Goal: Task Accomplishment & Management: Manage account settings

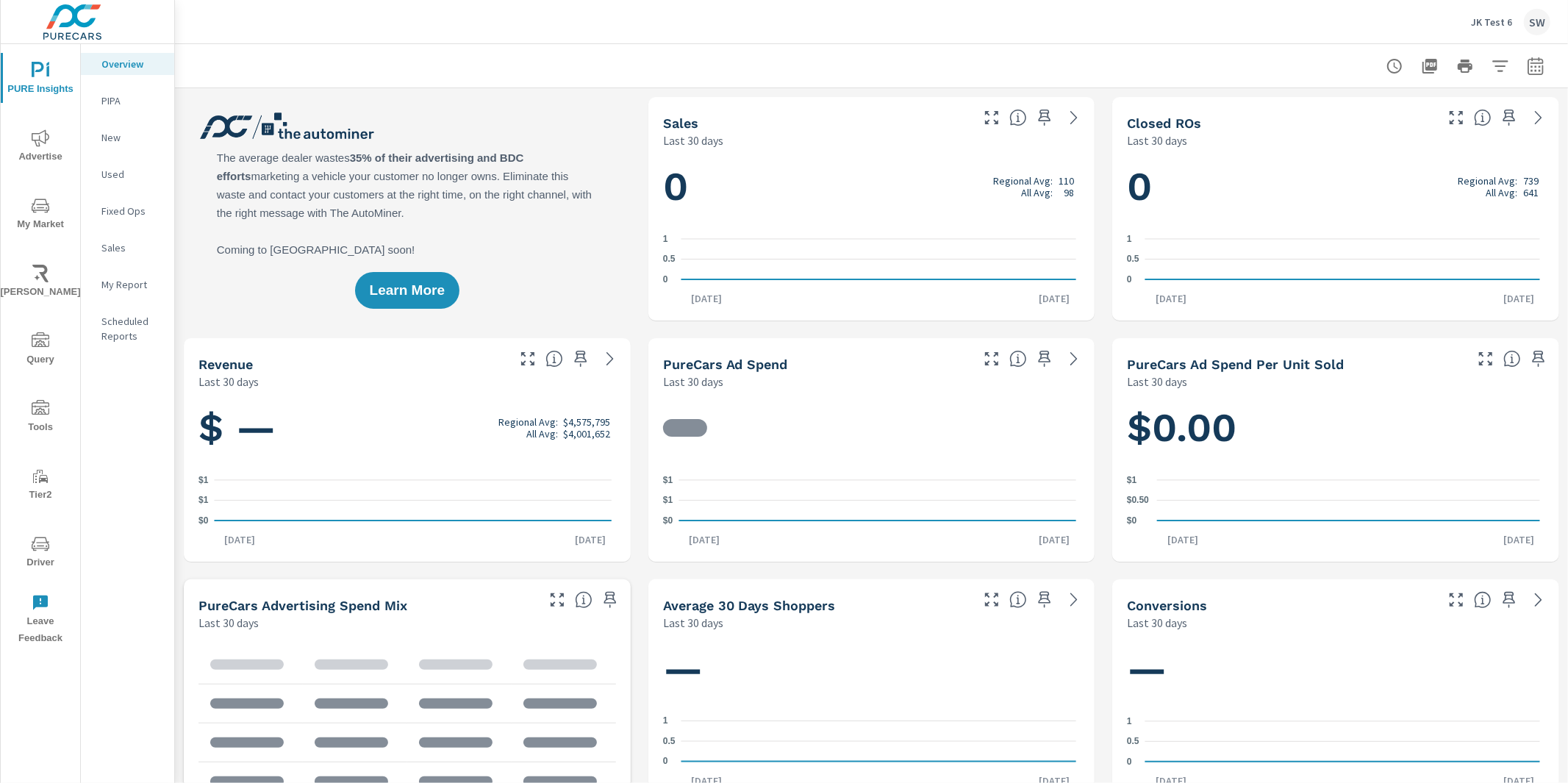
click at [1503, 16] on p "JK Test 6" at bounding box center [1492, 22] width 42 height 13
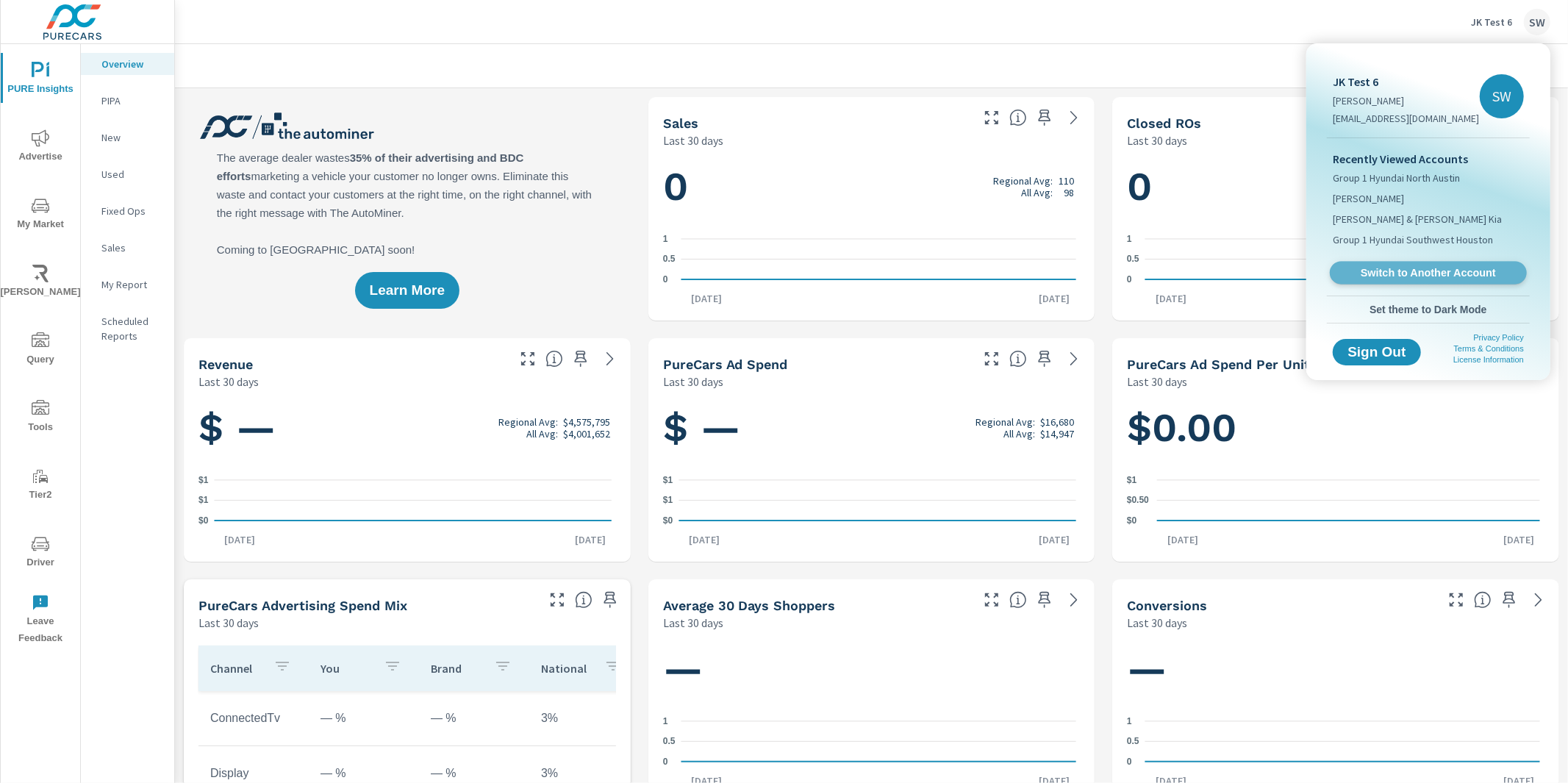
click at [1414, 267] on span "Switch to Another Account" at bounding box center [1428, 274] width 180 height 14
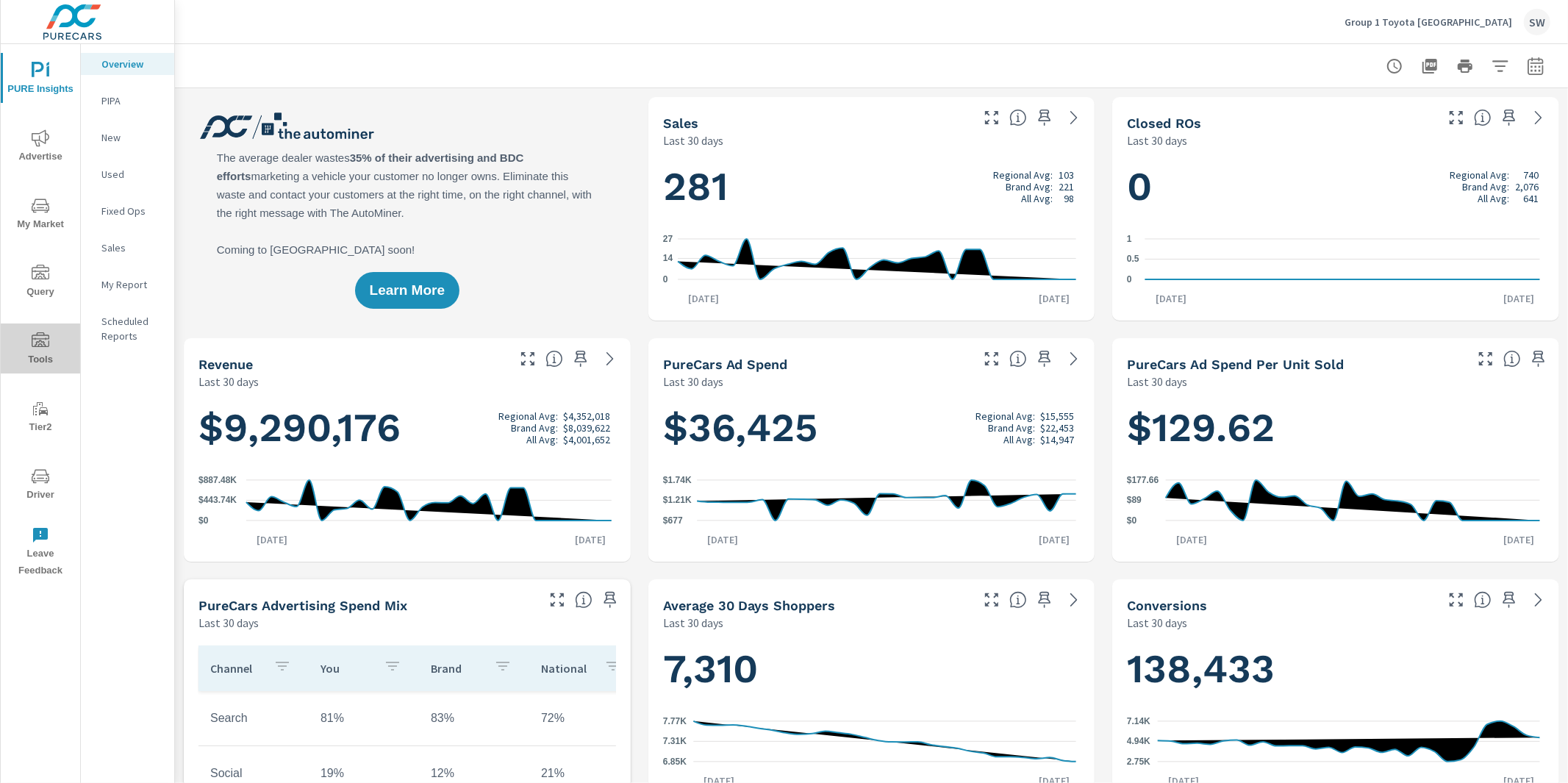
click at [45, 347] on icon "nav menu" at bounding box center [41, 341] width 18 height 18
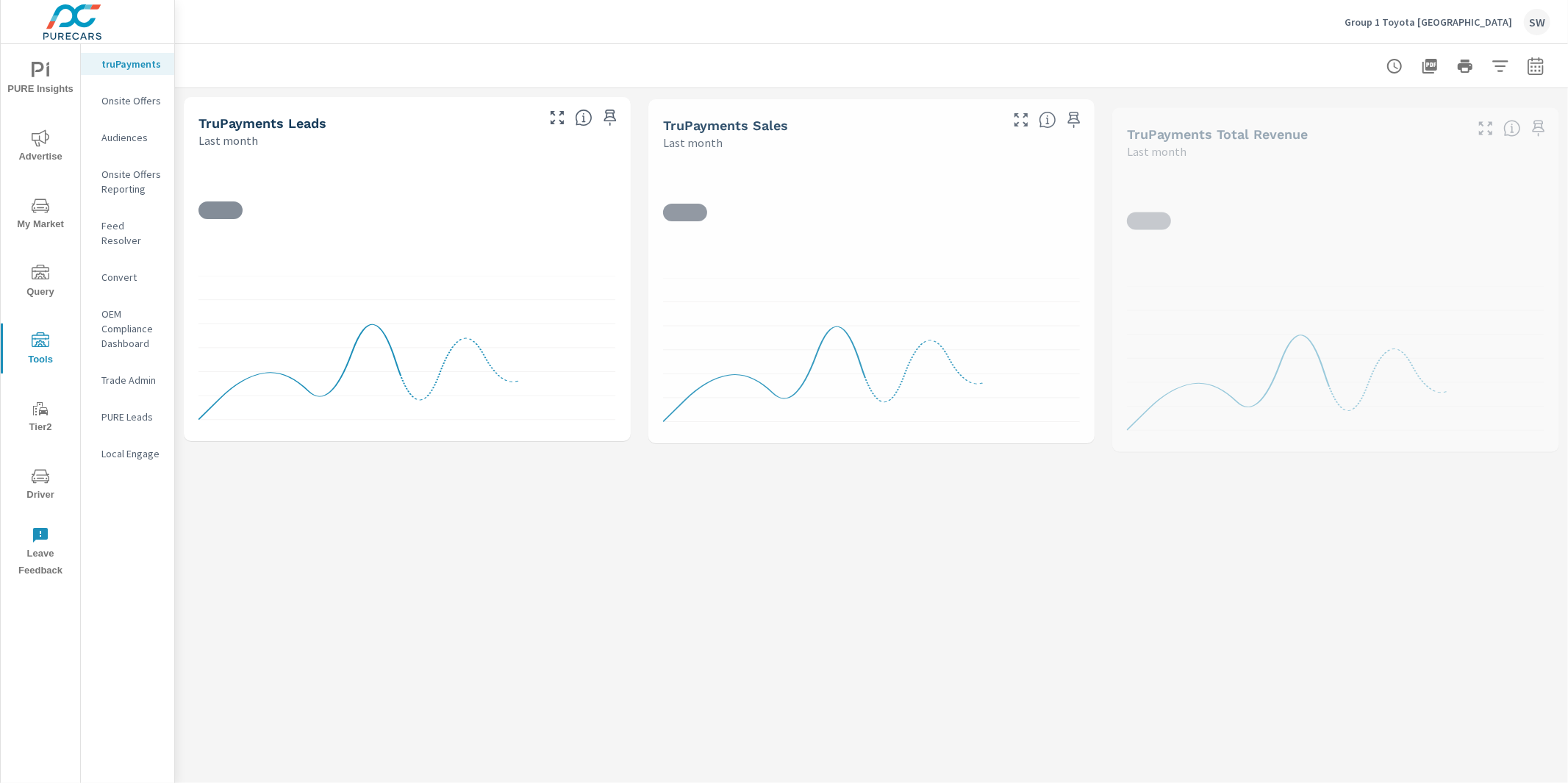
click at [141, 230] on p "Feed Resolver" at bounding box center [132, 233] width 61 height 30
